Goal: Task Accomplishment & Management: Use online tool/utility

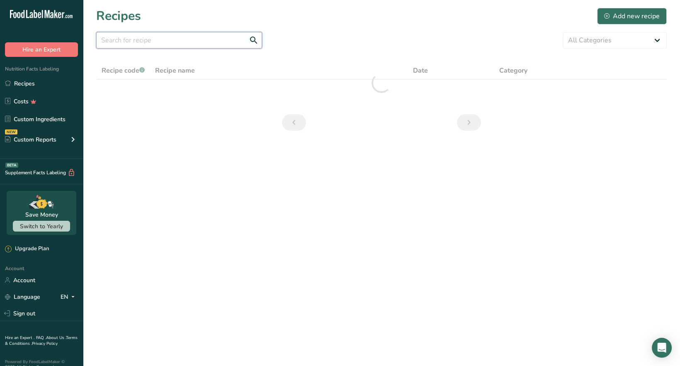
click at [129, 43] on input "text" at bounding box center [179, 40] width 166 height 17
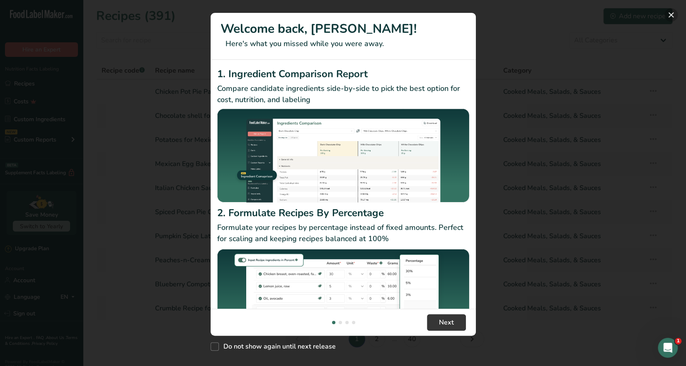
drag, startPoint x: 671, startPoint y: 14, endPoint x: 632, endPoint y: 12, distance: 39.0
click at [671, 14] on button "New Features" at bounding box center [671, 14] width 13 height 13
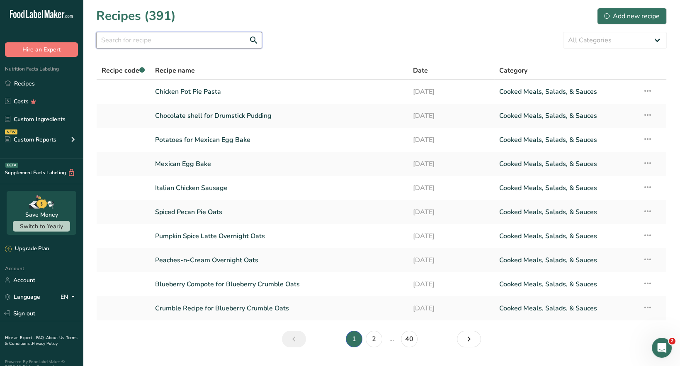
click at [121, 39] on input "text" at bounding box center [179, 40] width 166 height 17
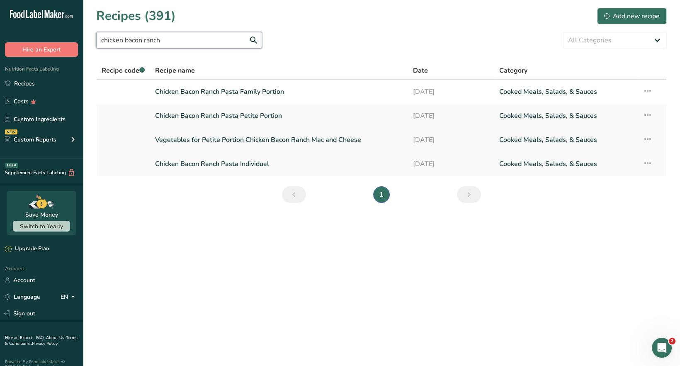
type input "chicken bacon ranch"
click at [233, 138] on link "Vegetables for Petite Portion Chicken Bacon Ranch Mac and Cheese" at bounding box center [279, 139] width 248 height 17
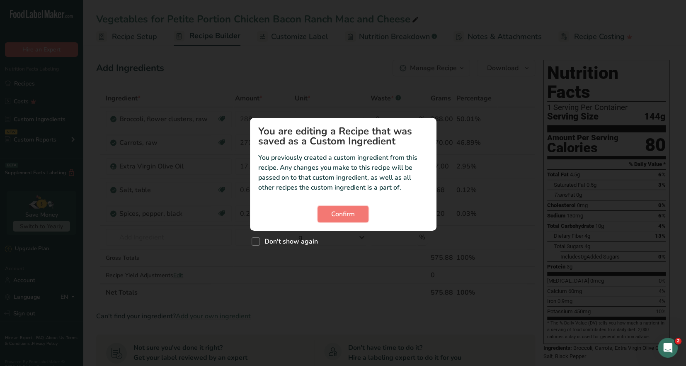
drag, startPoint x: 346, startPoint y: 214, endPoint x: 415, endPoint y: 158, distance: 88.7
click at [346, 214] on span "Confirm" at bounding box center [343, 214] width 24 height 10
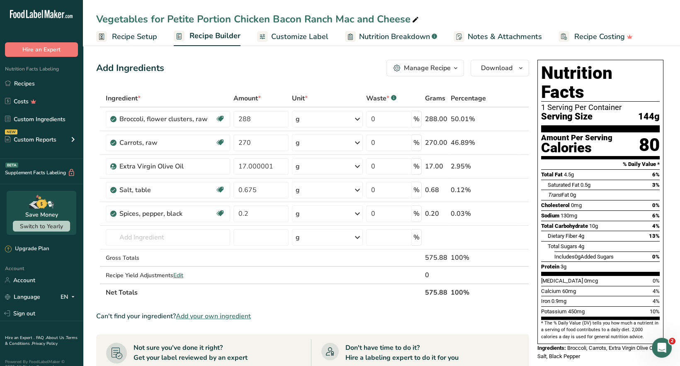
click at [457, 72] on icon "button" at bounding box center [455, 68] width 7 height 10
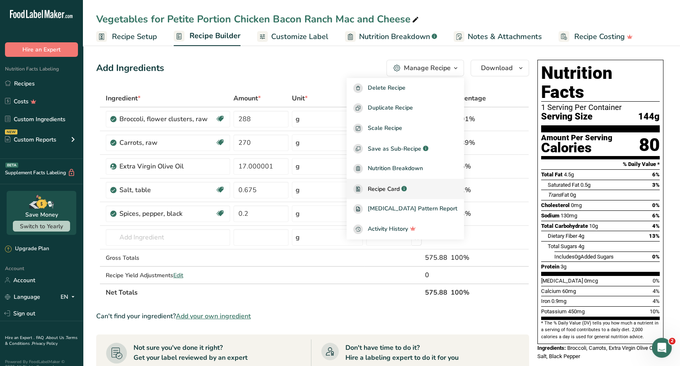
click at [400, 191] on span "Recipe Card" at bounding box center [384, 189] width 32 height 9
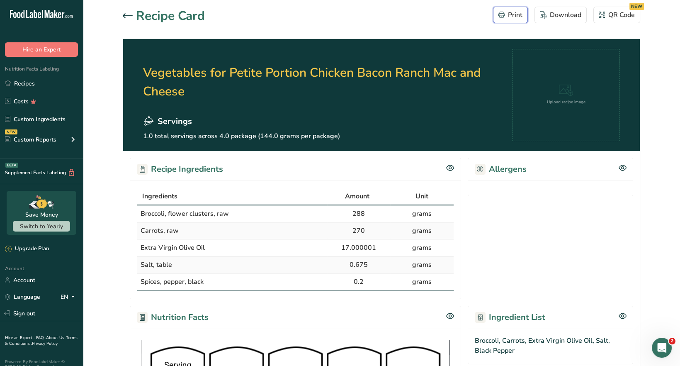
click at [512, 19] on div "Print" at bounding box center [510, 15] width 24 height 10
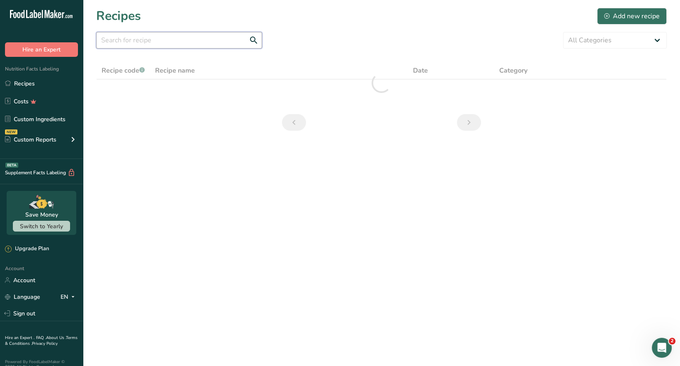
click at [135, 38] on input "text" at bounding box center [179, 40] width 166 height 17
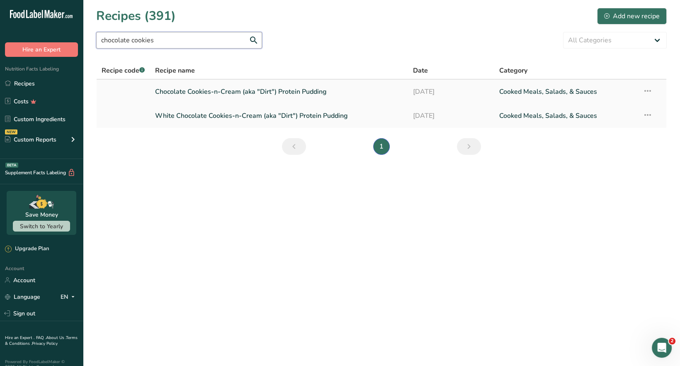
type input "chocolate cookies"
click at [287, 94] on link "Chocolate Cookies-n-Cream (aka "Dirt") Protein Pudding" at bounding box center [279, 91] width 248 height 17
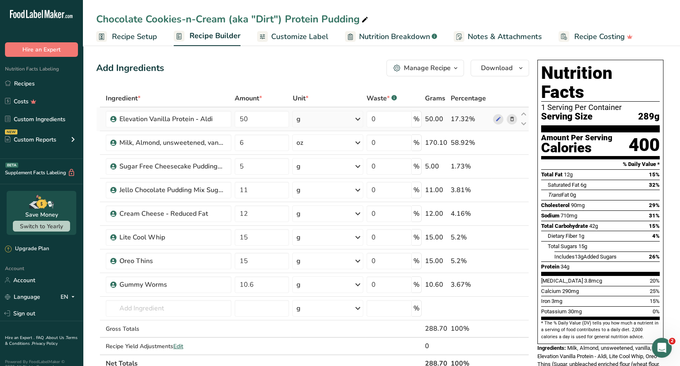
click at [512, 119] on icon at bounding box center [512, 119] width 6 height 9
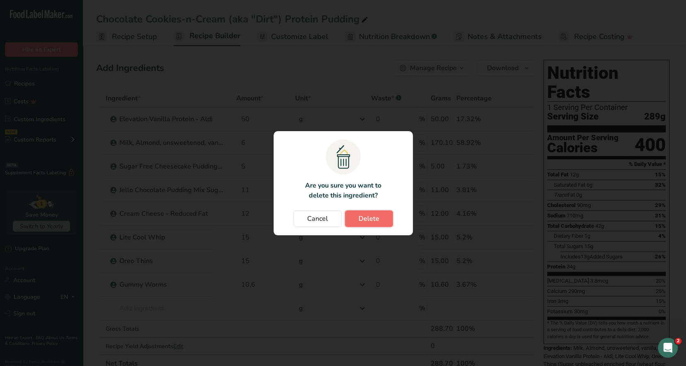
click at [370, 217] on span "Delete" at bounding box center [369, 219] width 21 height 10
type input "6"
type input "5"
type input "11"
type input "12"
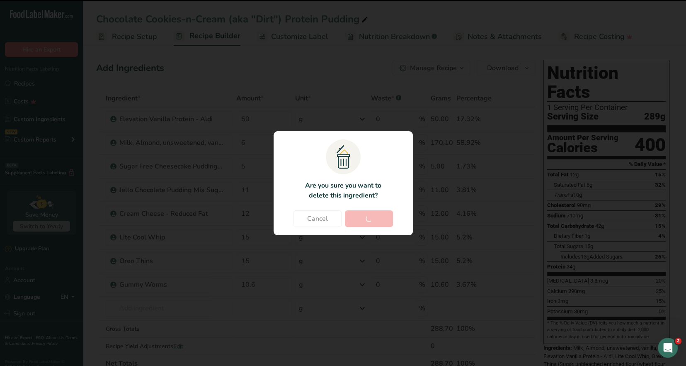
type input "15"
type input "10.6"
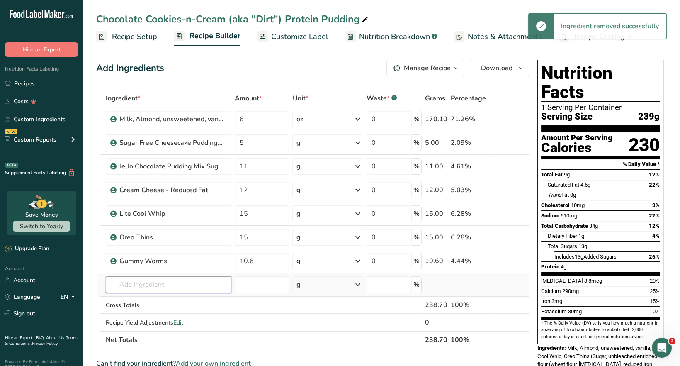
click at [133, 280] on input "text" at bounding box center [169, 284] width 126 height 17
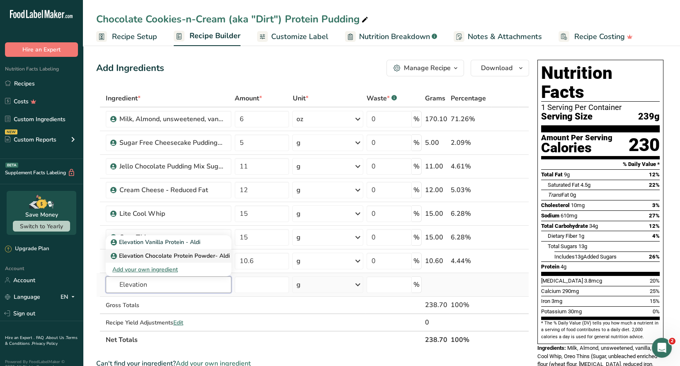
type input "Elevation"
click at [178, 254] on p "Elevation Chocolate Protein Powder- Aldi" at bounding box center [170, 255] width 117 height 9
type input "Elevation Chocolate Protein Powder- Aldi"
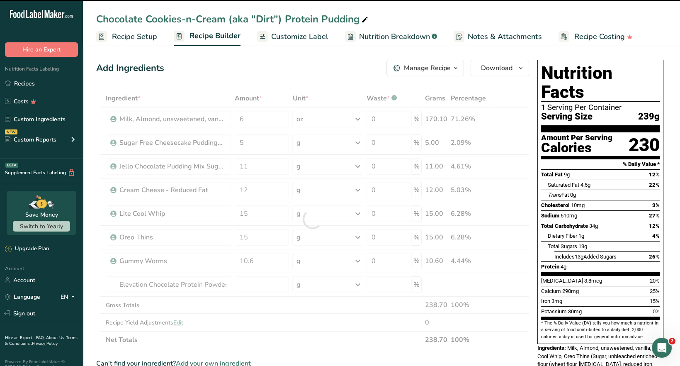
type input "0"
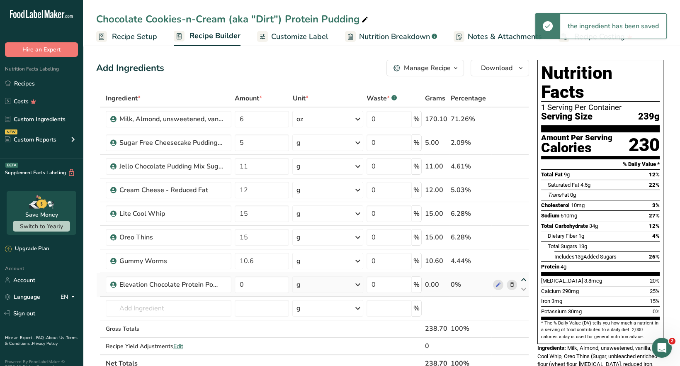
click at [523, 279] on icon at bounding box center [524, 280] width 10 height 6
type input "0"
type input "10.6"
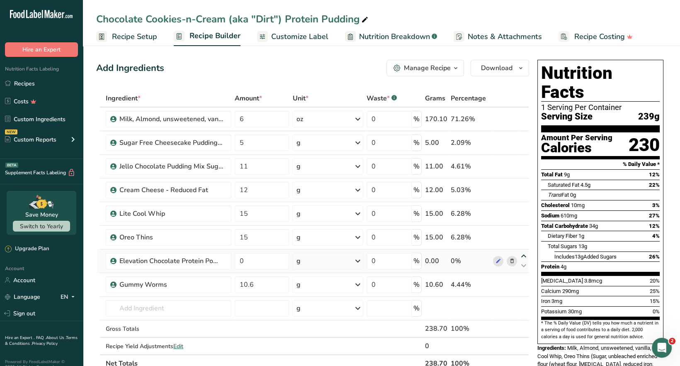
click at [524, 255] on icon at bounding box center [524, 256] width 10 height 6
type input "0"
type input "15"
click at [523, 231] on icon at bounding box center [524, 232] width 10 height 6
type input "0"
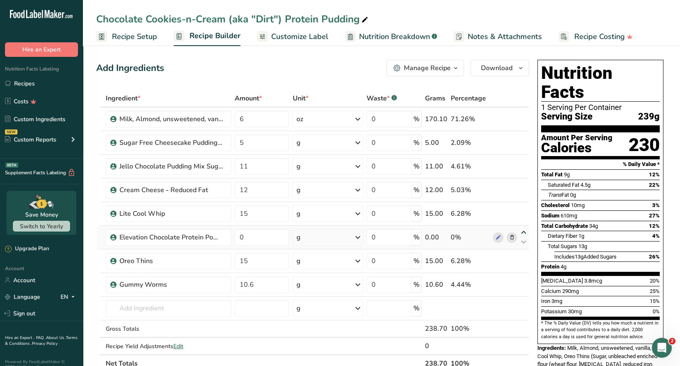
type input "15"
click at [523, 208] on icon at bounding box center [524, 209] width 10 height 6
type input "0"
type input "12"
click at [523, 184] on icon at bounding box center [524, 185] width 10 height 6
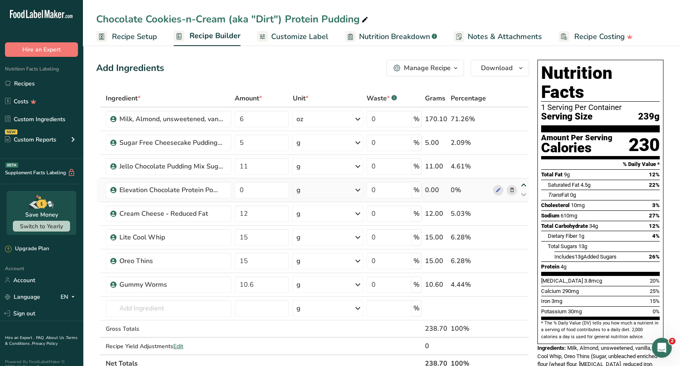
type input "0"
type input "11"
click at [522, 161] on icon at bounding box center [524, 161] width 10 height 6
type input "0"
type input "5"
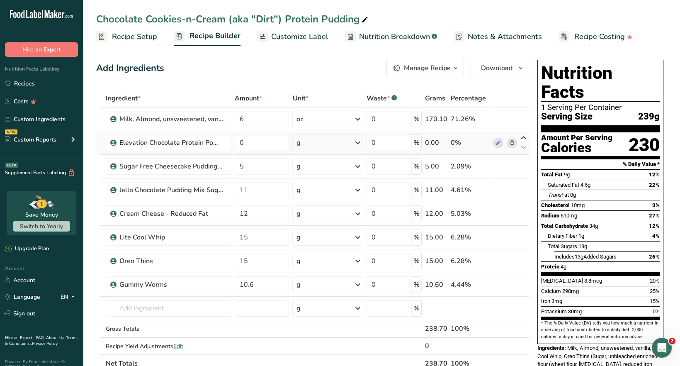
click at [522, 136] on icon at bounding box center [524, 138] width 10 height 6
type input "0"
type input "6"
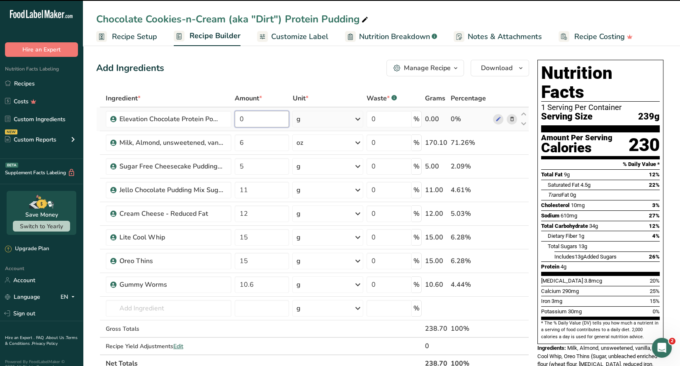
click at [247, 119] on input "0" at bounding box center [262, 119] width 55 height 17
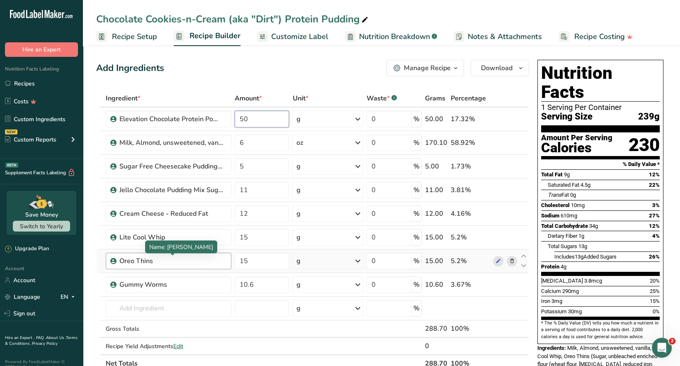
type input "50"
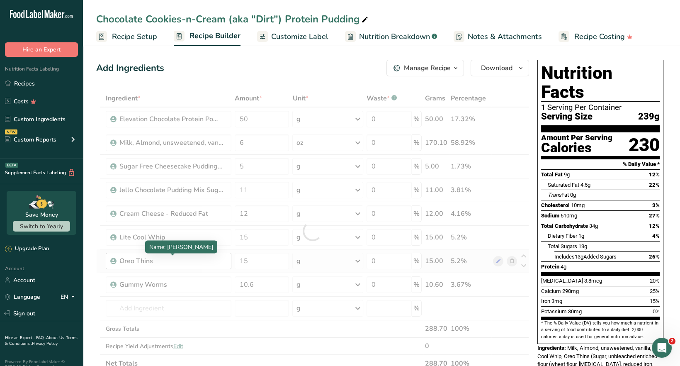
click at [196, 258] on div "Ingredient * Amount * Unit * Waste * .a-a{fill:#347362;}.b-a{fill:#fff;} Grams …" at bounding box center [312, 231] width 433 height 282
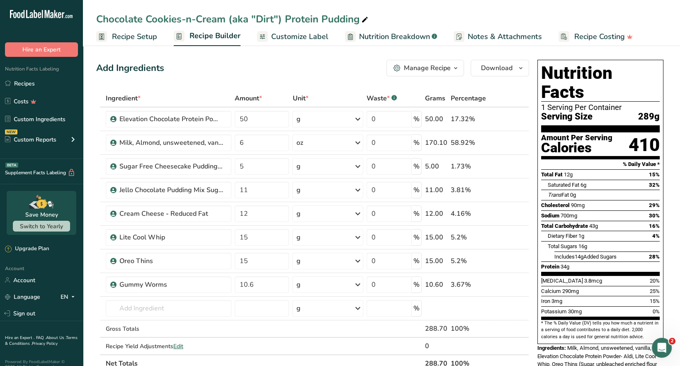
click at [303, 35] on span "Customize Label" at bounding box center [299, 36] width 57 height 11
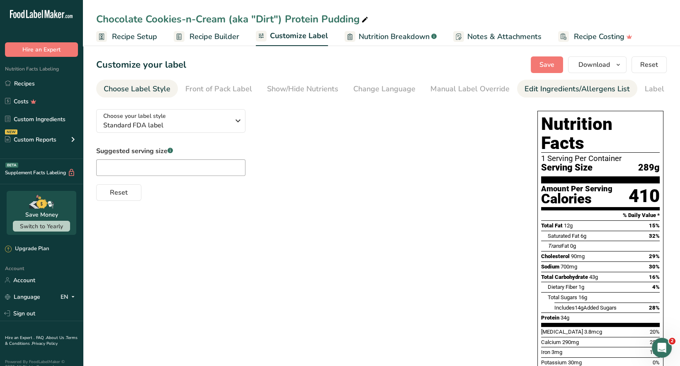
click at [556, 85] on div "Edit Ingredients/Allergens List" at bounding box center [577, 88] width 105 height 11
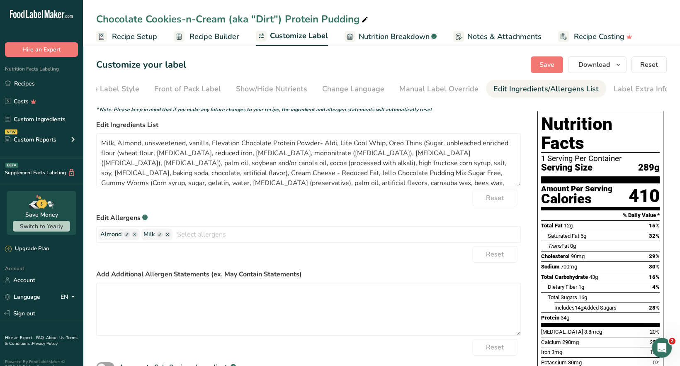
scroll to position [0, 32]
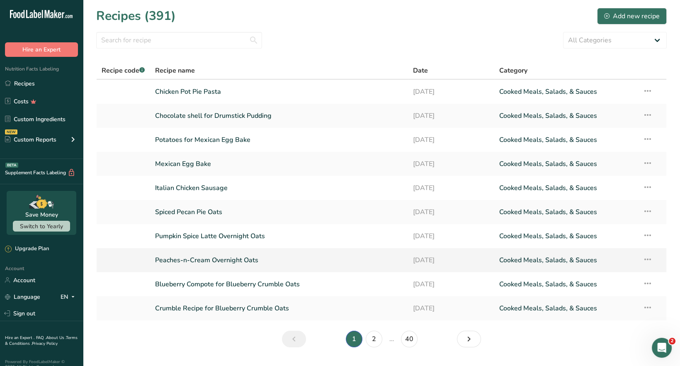
click at [238, 267] on link "Peaches-n-Cream Overnight Oats" at bounding box center [279, 259] width 248 height 17
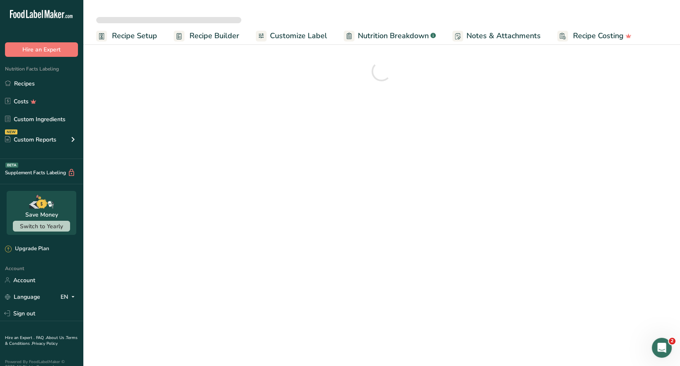
click at [299, 39] on span "Customize Label" at bounding box center [298, 35] width 57 height 11
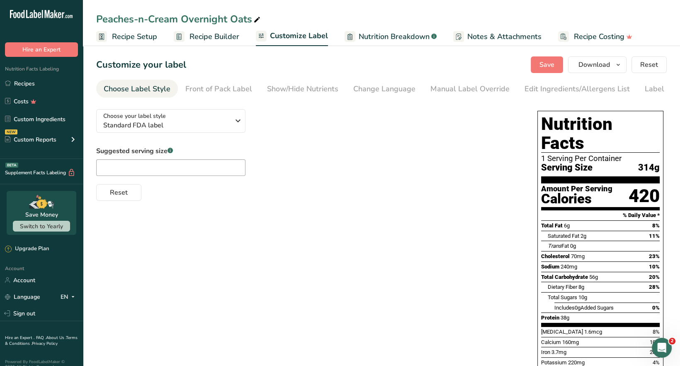
click at [528, 94] on div "Edit Ingredients/Allergens List" at bounding box center [577, 88] width 105 height 11
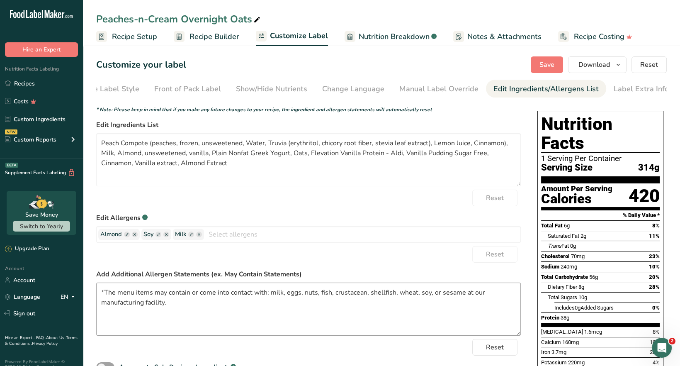
scroll to position [0, 32]
drag, startPoint x: 181, startPoint y: 304, endPoint x: 83, endPoint y: 280, distance: 100.5
click at [83, 280] on section "Customize your label Save Download Choose what to show on your downloaded label…" at bounding box center [381, 289] width 597 height 493
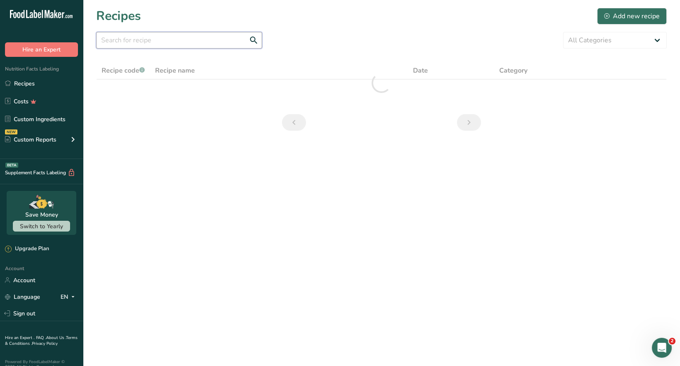
click at [119, 42] on input "text" at bounding box center [179, 40] width 166 height 17
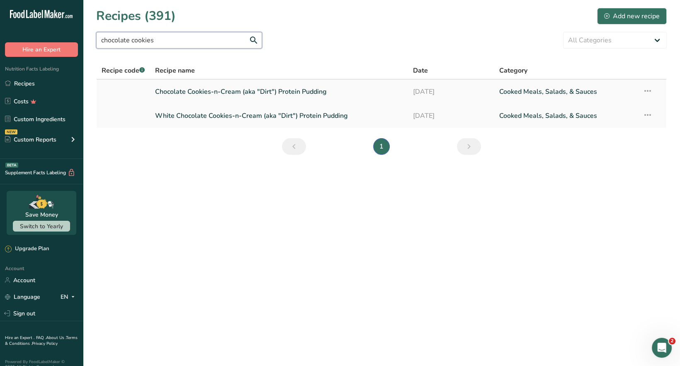
type input "chocolate cookies"
click at [248, 94] on link "Chocolate Cookies-n-Cream (aka "Dirt") Protein Pudding" at bounding box center [279, 91] width 248 height 17
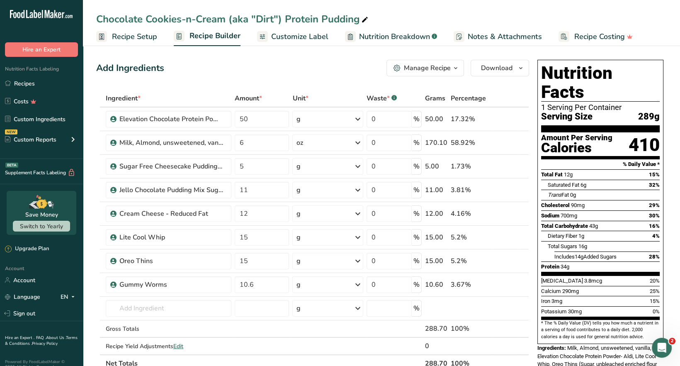
drag, startPoint x: 310, startPoint y: 36, endPoint x: 316, endPoint y: 38, distance: 5.5
click at [311, 36] on span "Customize Label" at bounding box center [299, 36] width 57 height 11
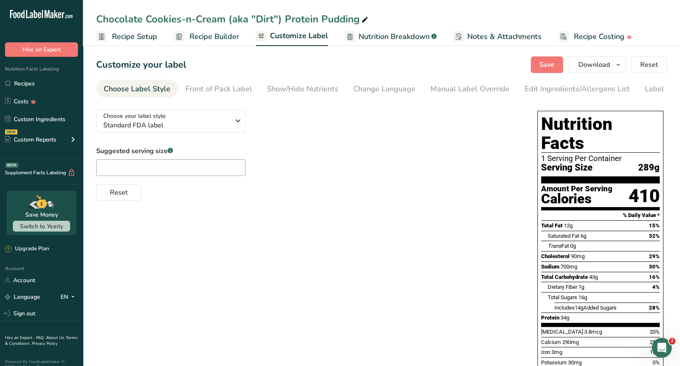
drag, startPoint x: 575, startPoint y: 92, endPoint x: 507, endPoint y: 109, distance: 70.1
click at [575, 92] on div "Edit Ingredients/Allergens List" at bounding box center [577, 88] width 105 height 11
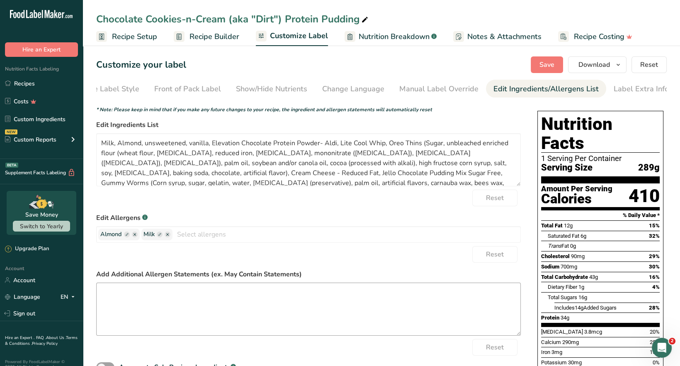
scroll to position [0, 32]
click at [107, 289] on textarea at bounding box center [308, 308] width 425 height 53
paste textarea "*The menu items may contain or come into contact with: milk, eggs, nuts, fish, …"
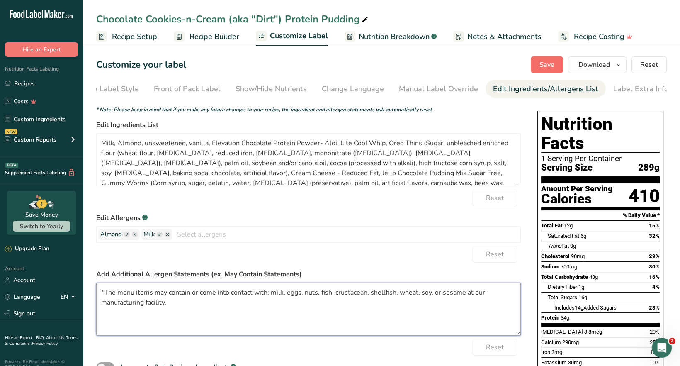
type textarea "*The menu items may contain or come into contact with: milk, eggs, nuts, fish, …"
click at [545, 62] on span "Save" at bounding box center [547, 65] width 15 height 10
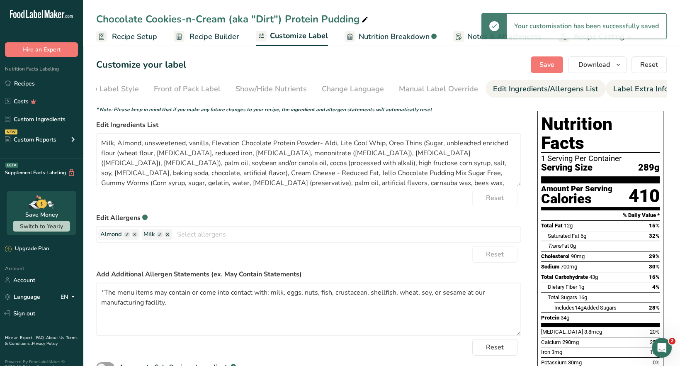
click at [620, 88] on div "Label Extra Info" at bounding box center [640, 88] width 55 height 11
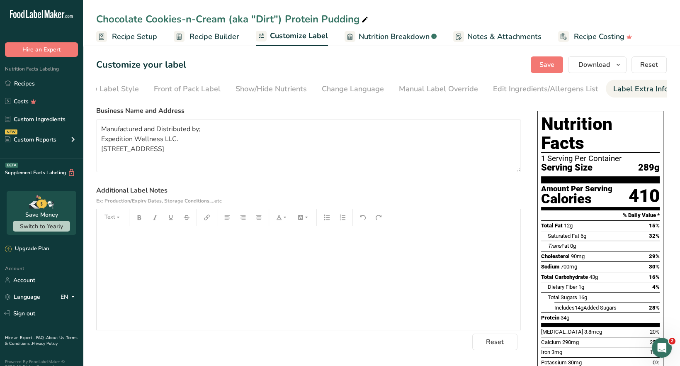
click at [293, 38] on span "Customize Label" at bounding box center [299, 35] width 58 height 11
click at [600, 68] on span "Download" at bounding box center [595, 65] width 32 height 10
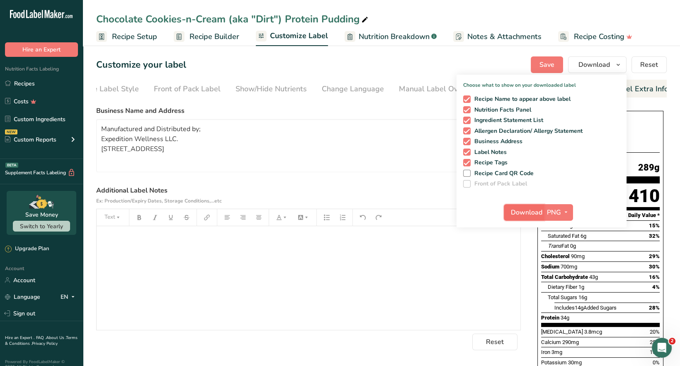
click at [524, 212] on span "Download" at bounding box center [527, 212] width 32 height 10
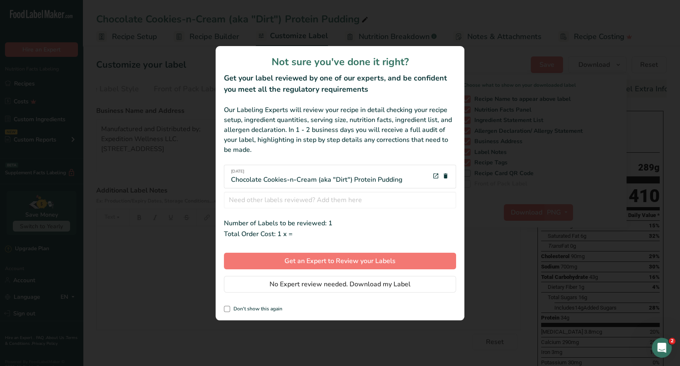
scroll to position [0, 25]
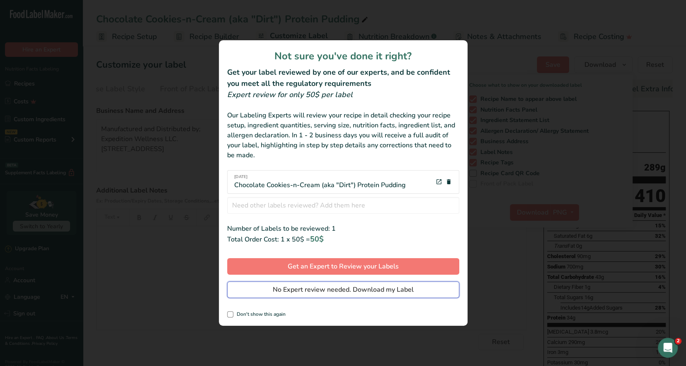
click at [346, 289] on span "No Expert review needed. Download my Label" at bounding box center [343, 289] width 141 height 10
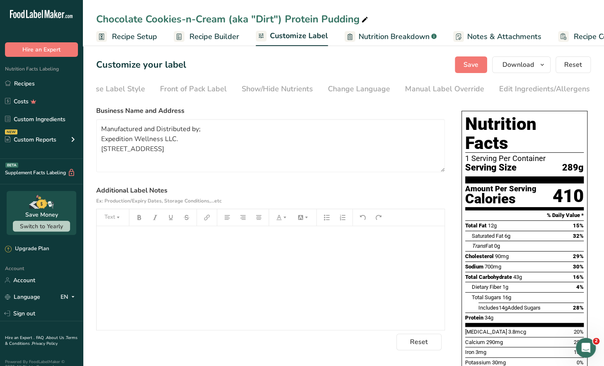
scroll to position [6, 0]
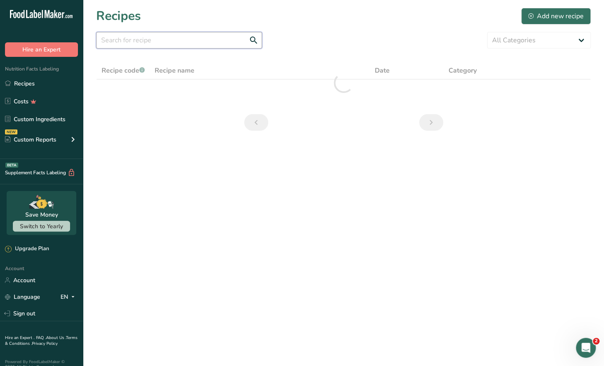
click at [170, 41] on input "text" at bounding box center [179, 40] width 166 height 17
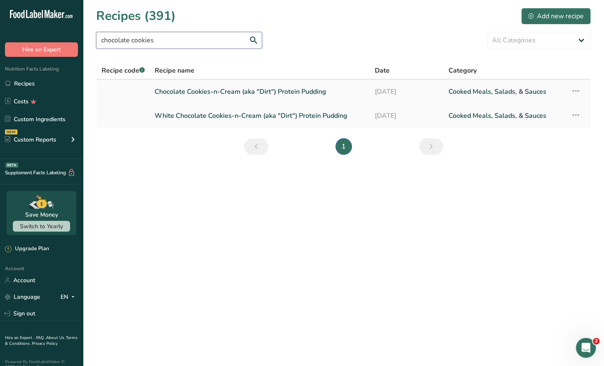
type input "chocolate cookies"
click at [190, 97] on link "Chocolate Cookies-n-Cream (aka "Dirt") Protein Pudding" at bounding box center [260, 91] width 210 height 17
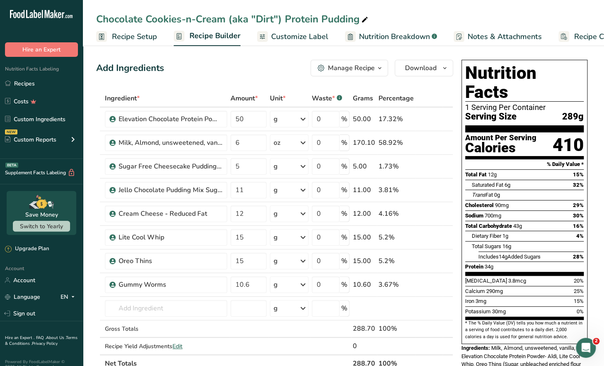
click at [373, 69] on div "Manage Recipe" at bounding box center [351, 68] width 47 height 10
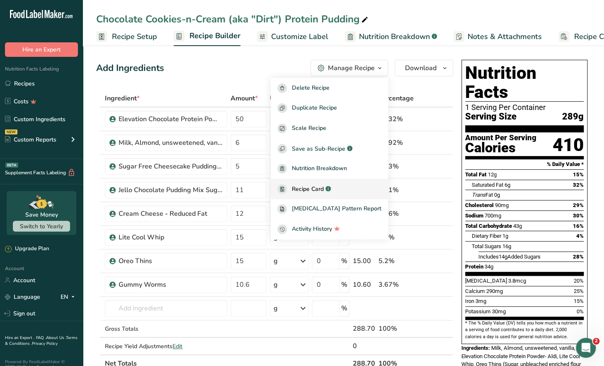
click at [324, 190] on span "Recipe Card" at bounding box center [308, 189] width 32 height 9
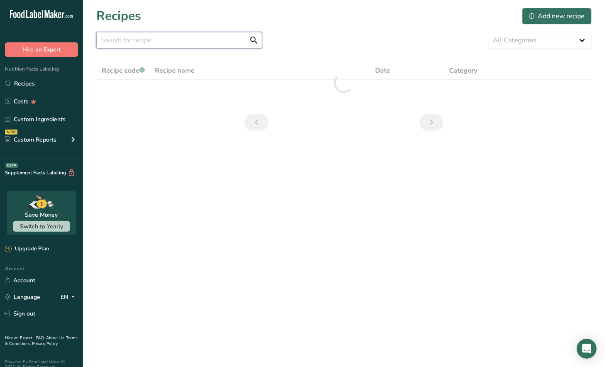
click at [152, 38] on input "text" at bounding box center [179, 40] width 166 height 17
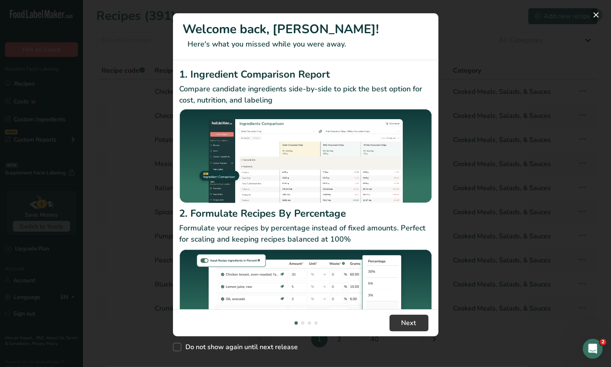
click at [596, 15] on button "New Features" at bounding box center [595, 14] width 13 height 13
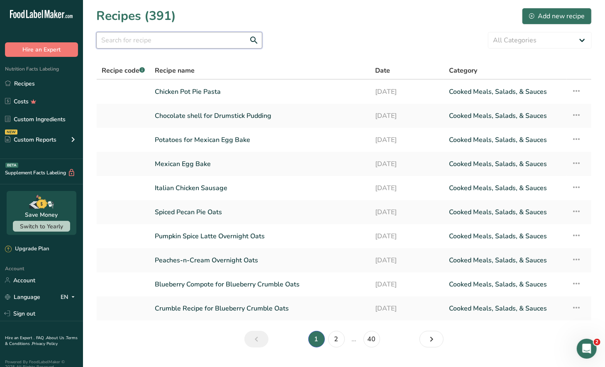
click at [139, 40] on input "text" at bounding box center [179, 40] width 166 height 17
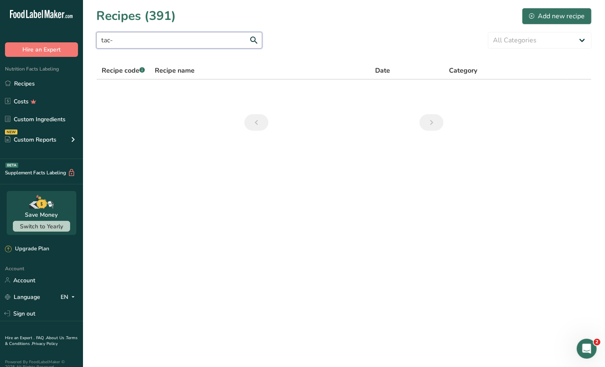
drag, startPoint x: 119, startPoint y: 42, endPoint x: 82, endPoint y: 40, distance: 36.6
click at [98, 38] on input "tac-" at bounding box center [179, 40] width 166 height 17
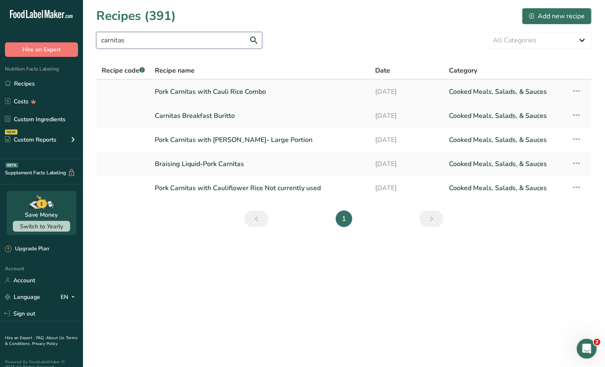
type input "carnitas"
click at [251, 95] on link "Pork Carnitas with Cauli Rice Combo" at bounding box center [260, 91] width 211 height 17
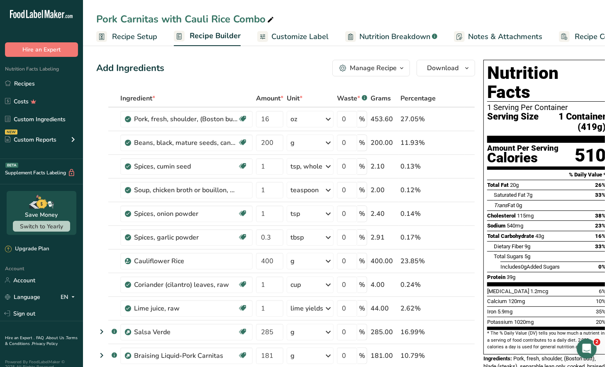
click at [139, 38] on span "Recipe Setup" at bounding box center [134, 36] width 45 height 11
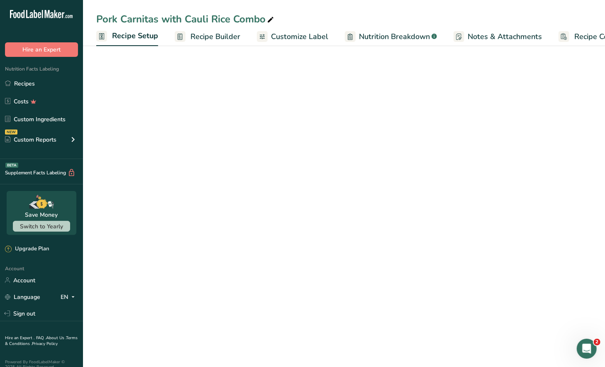
scroll to position [0, 2]
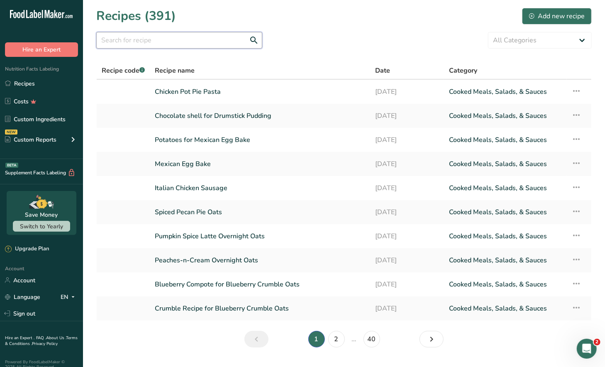
click at [130, 41] on input "text" at bounding box center [179, 40] width 166 height 17
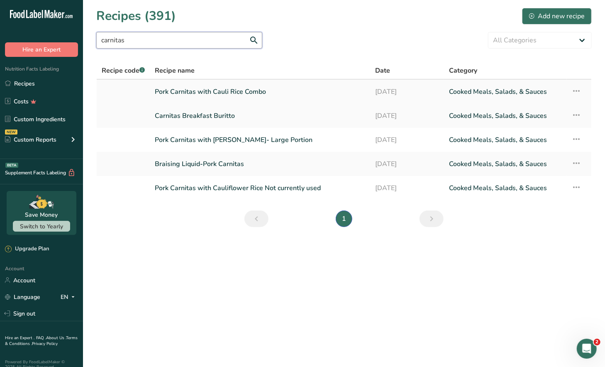
type input "carnitas"
click at [262, 96] on link "Pork Carnitas with Cauli Rice Combo" at bounding box center [260, 91] width 211 height 17
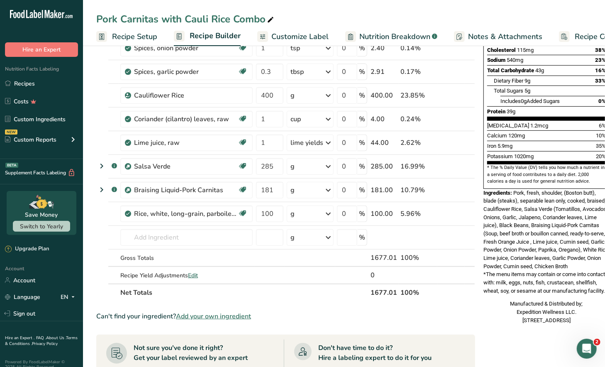
scroll to position [124, 0]
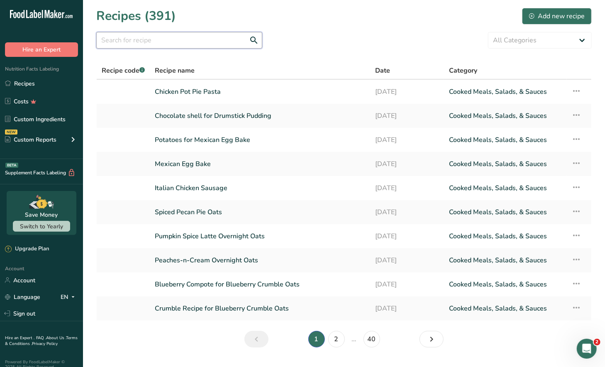
click at [143, 41] on input "text" at bounding box center [179, 40] width 166 height 17
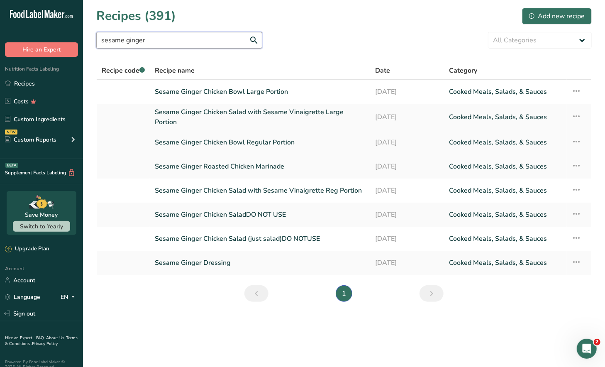
type input "sesame ginger"
click at [275, 135] on link "Sesame Ginger Chicken Bowl Regular Portion" at bounding box center [260, 142] width 210 height 17
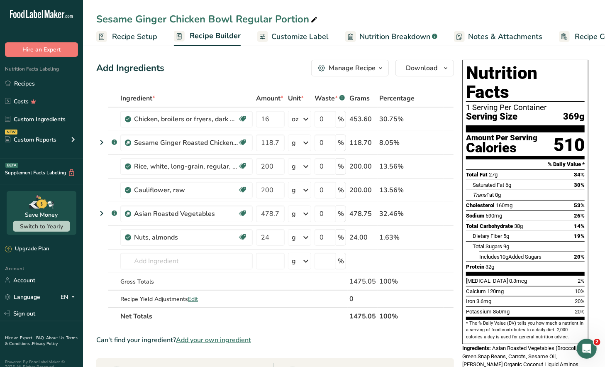
click at [145, 40] on span "Recipe Setup" at bounding box center [134, 36] width 45 height 11
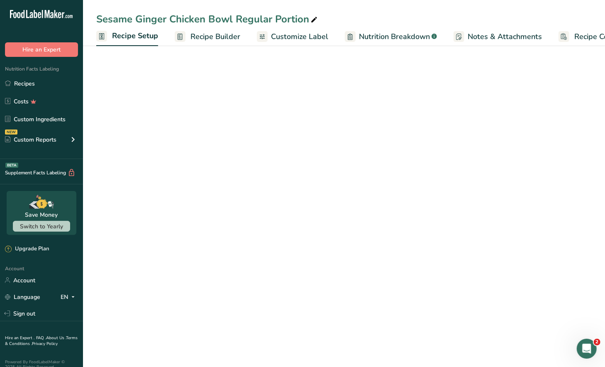
scroll to position [0, 2]
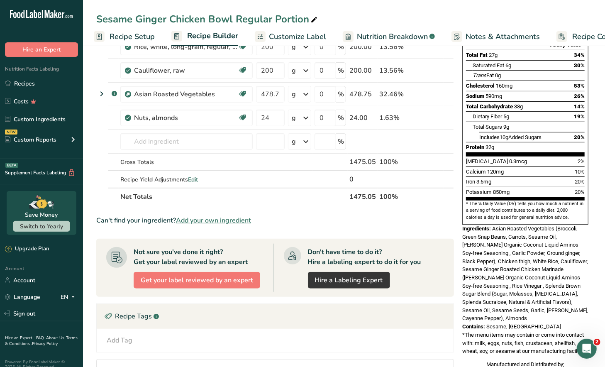
scroll to position [124, 0]
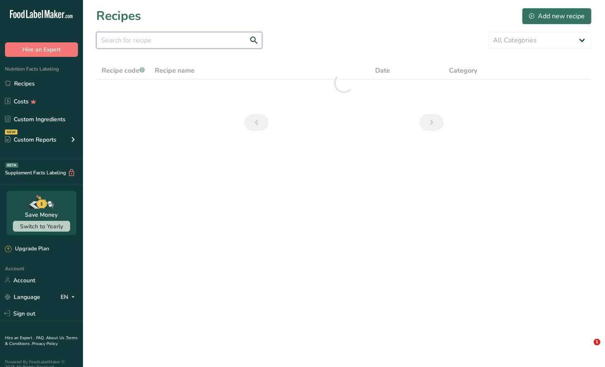
click at [117, 39] on input "text" at bounding box center [179, 40] width 166 height 17
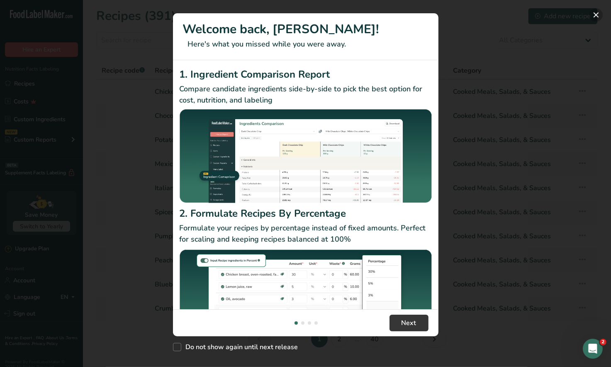
click at [597, 18] on button "New Features" at bounding box center [595, 14] width 13 height 13
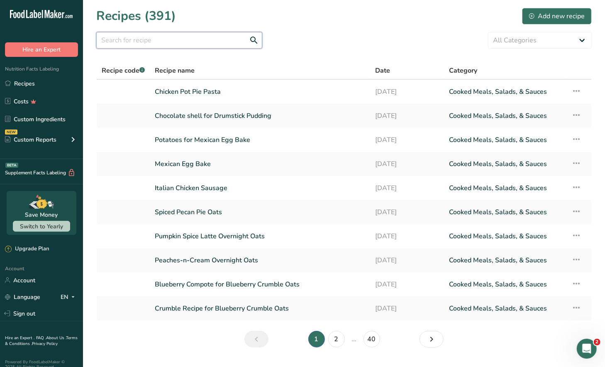
click at [147, 35] on input "text" at bounding box center [179, 40] width 166 height 17
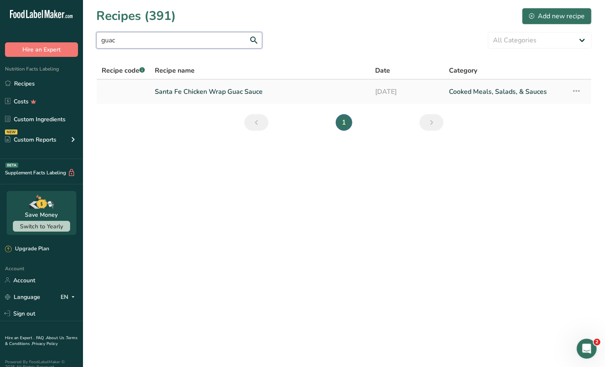
type input "guac"
click at [211, 93] on link "Santa Fe Chicken Wrap Guac Sauce" at bounding box center [260, 91] width 210 height 17
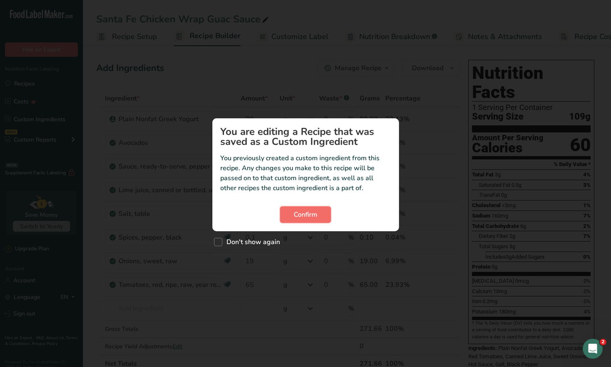
click at [314, 210] on span "Confirm" at bounding box center [306, 214] width 24 height 10
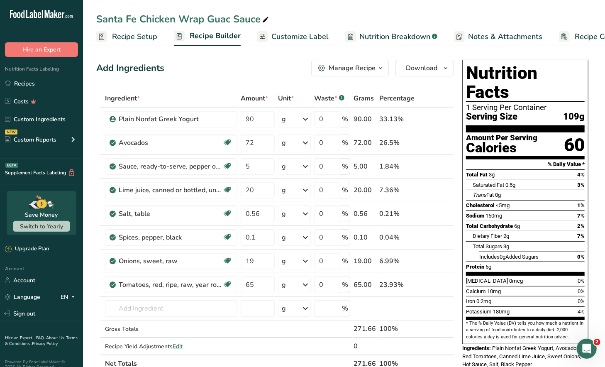
click at [377, 72] on span "button" at bounding box center [380, 68] width 10 height 10
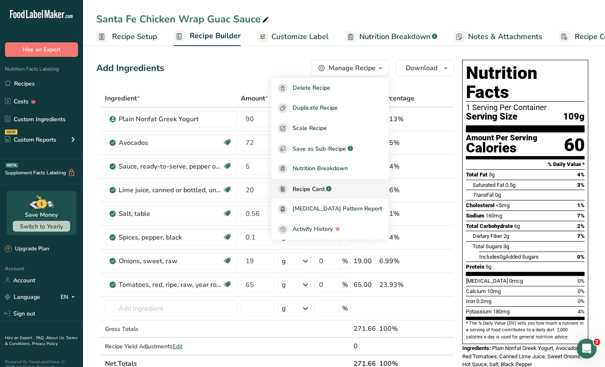
click at [324, 189] on span "Recipe Card" at bounding box center [308, 189] width 32 height 9
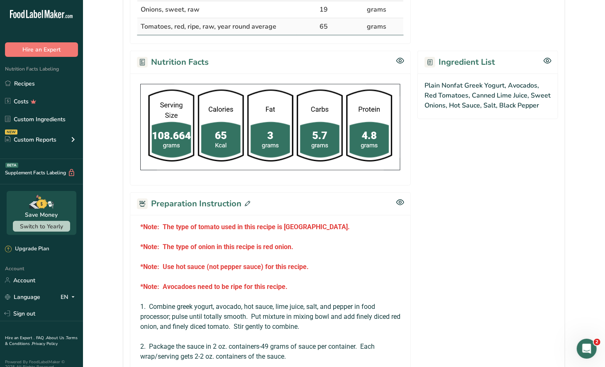
scroll to position [403, 0]
